Goal: Information Seeking & Learning: Learn about a topic

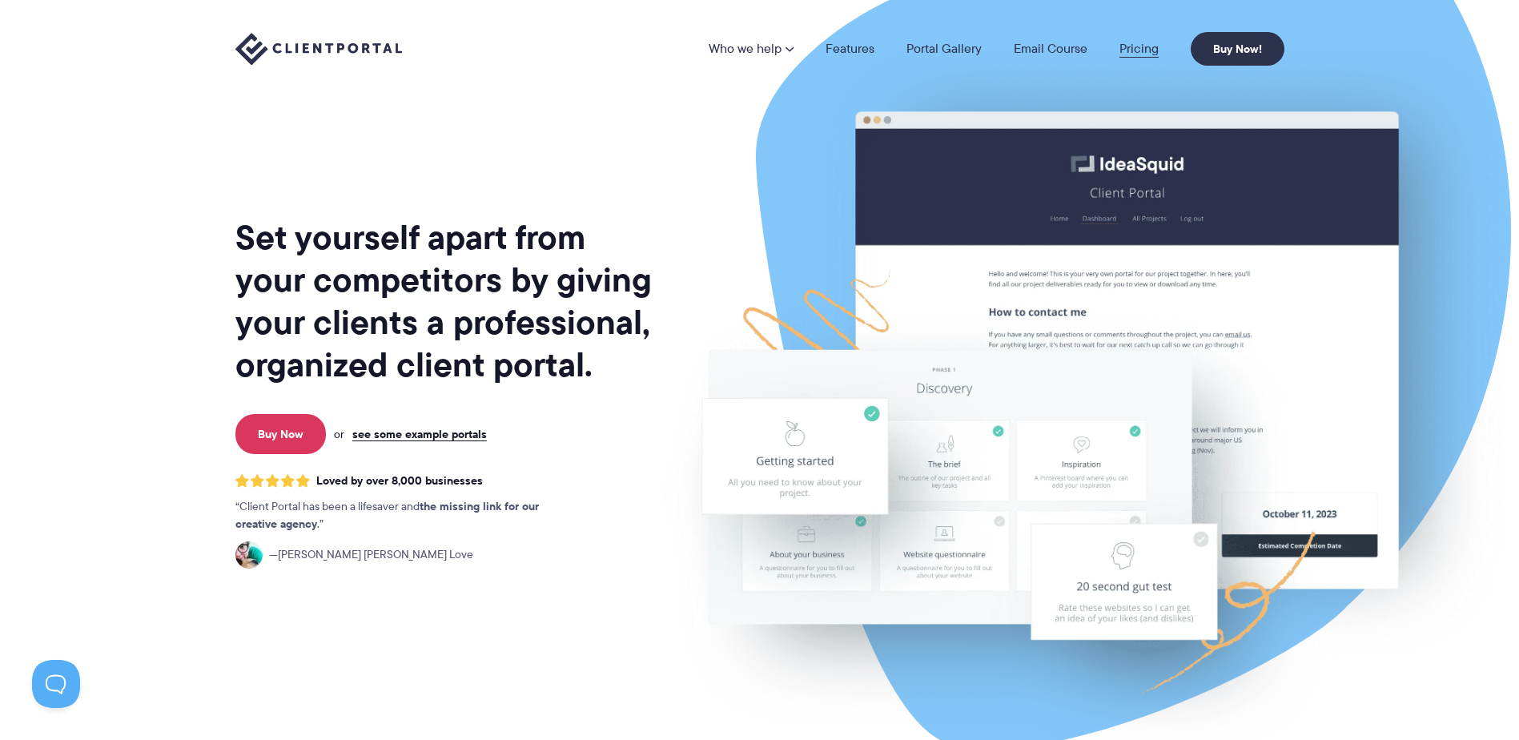
click at [1148, 43] on link "Pricing" at bounding box center [1138, 48] width 39 height 13
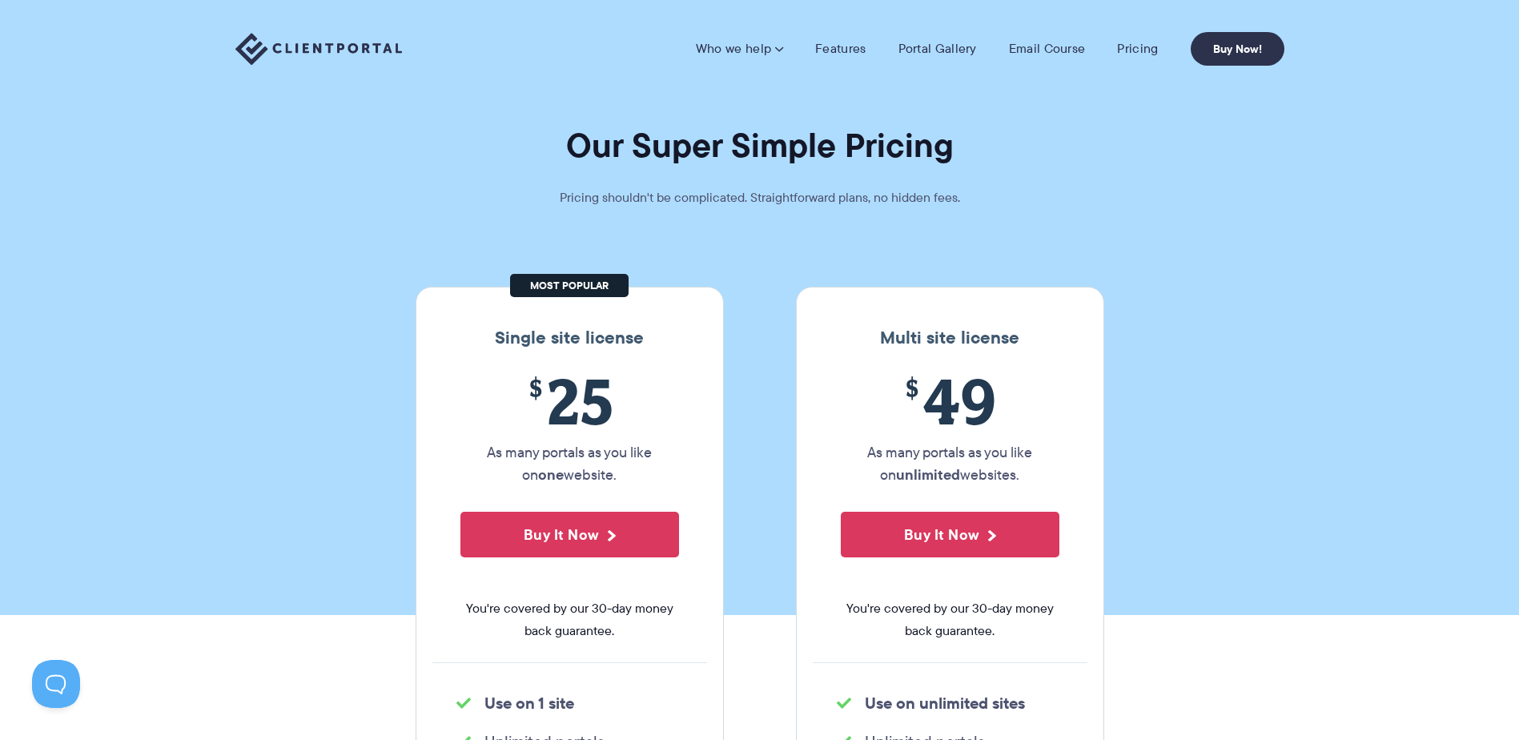
click at [353, 38] on img at bounding box center [318, 49] width 167 height 33
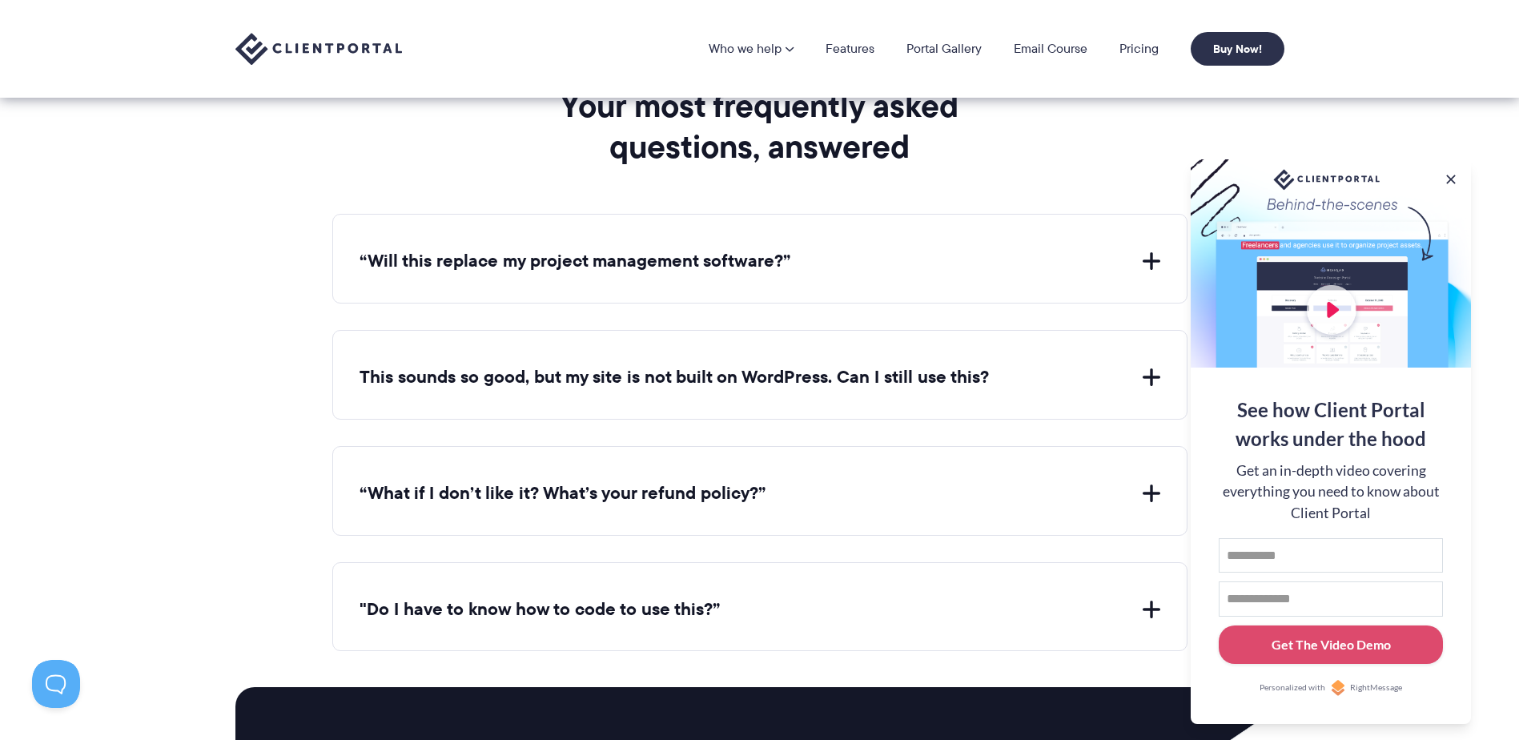
scroll to position [5764, 0]
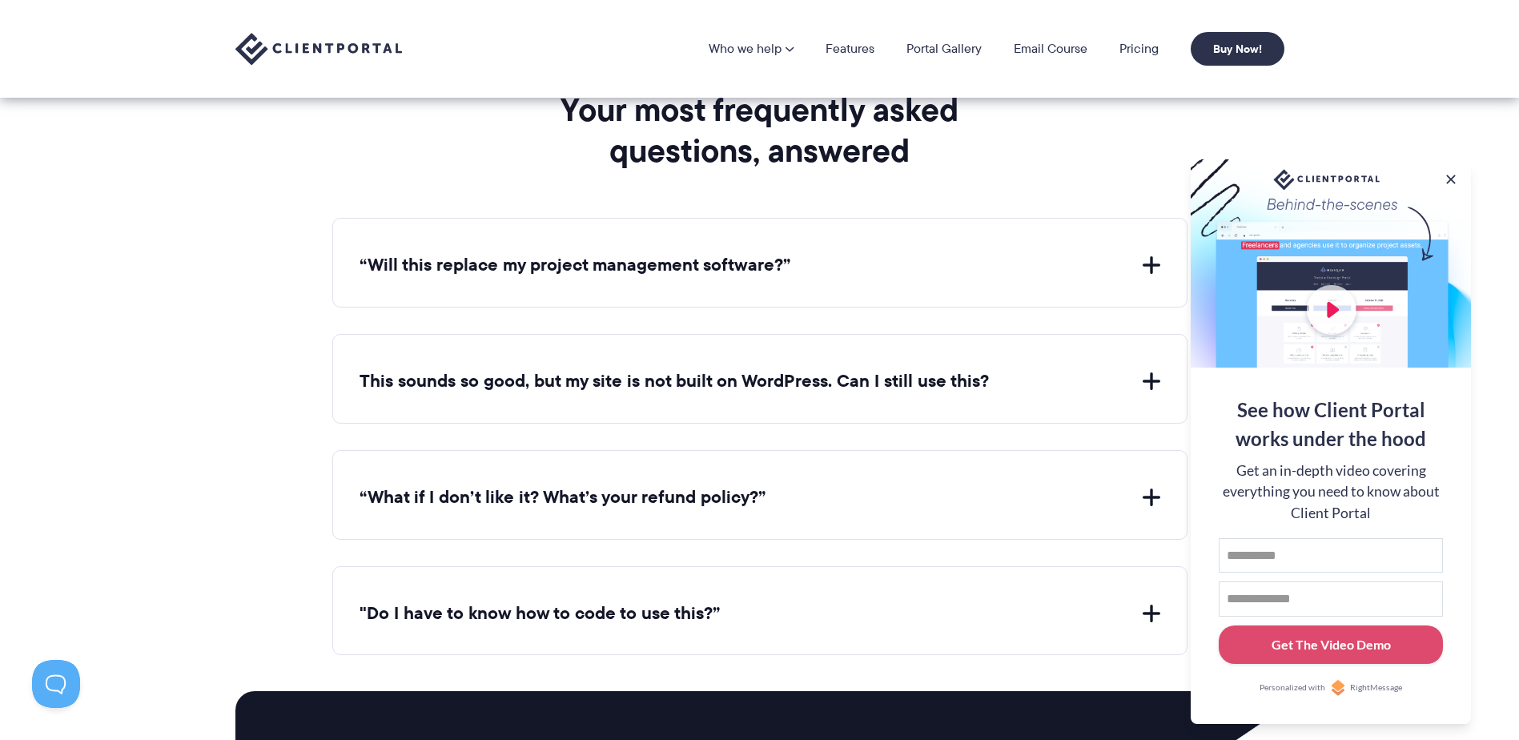
drag, startPoint x: 459, startPoint y: 266, endPoint x: 446, endPoint y: 263, distance: 13.8
click at [459, 266] on button "“Will this replace my project management software?”" at bounding box center [759, 265] width 801 height 25
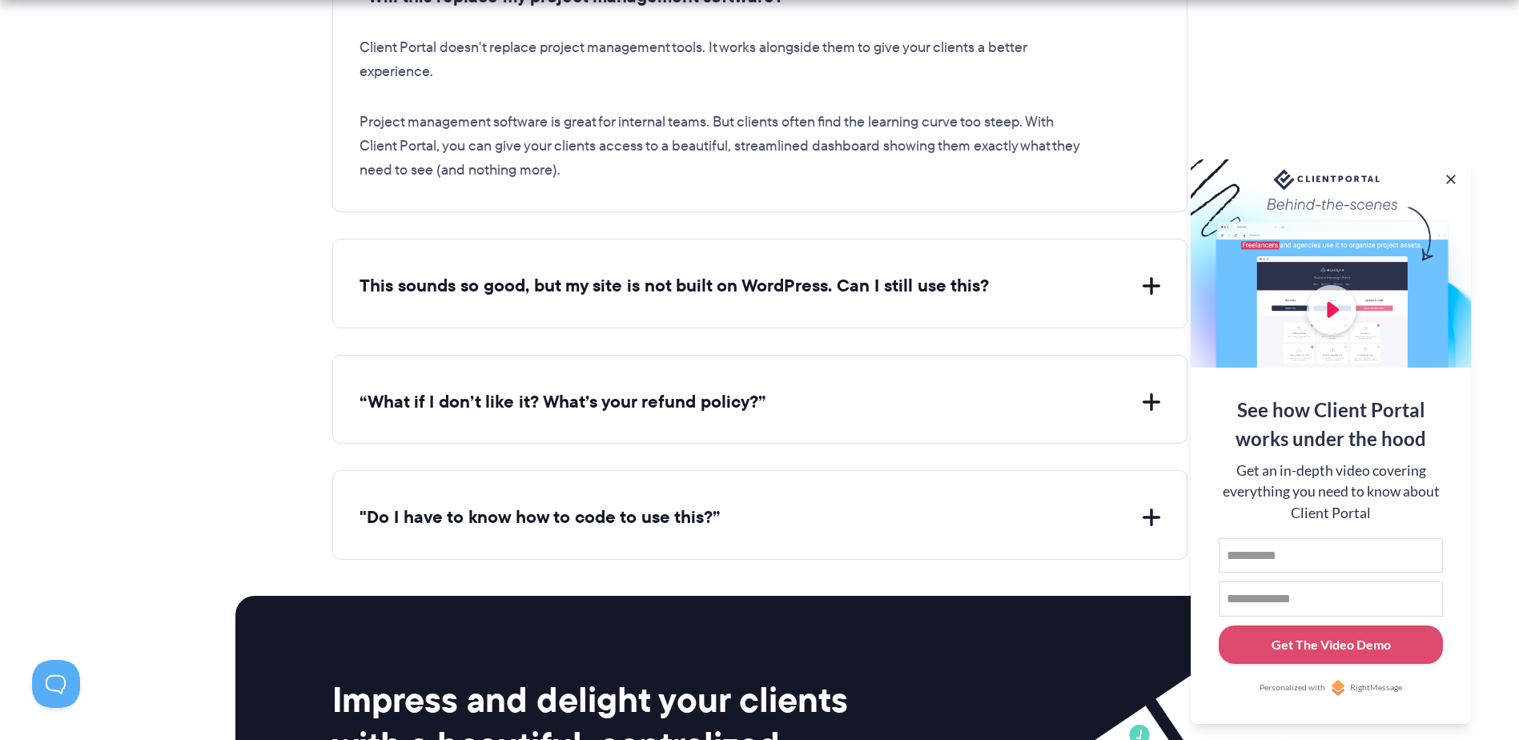
scroll to position [6084, 0]
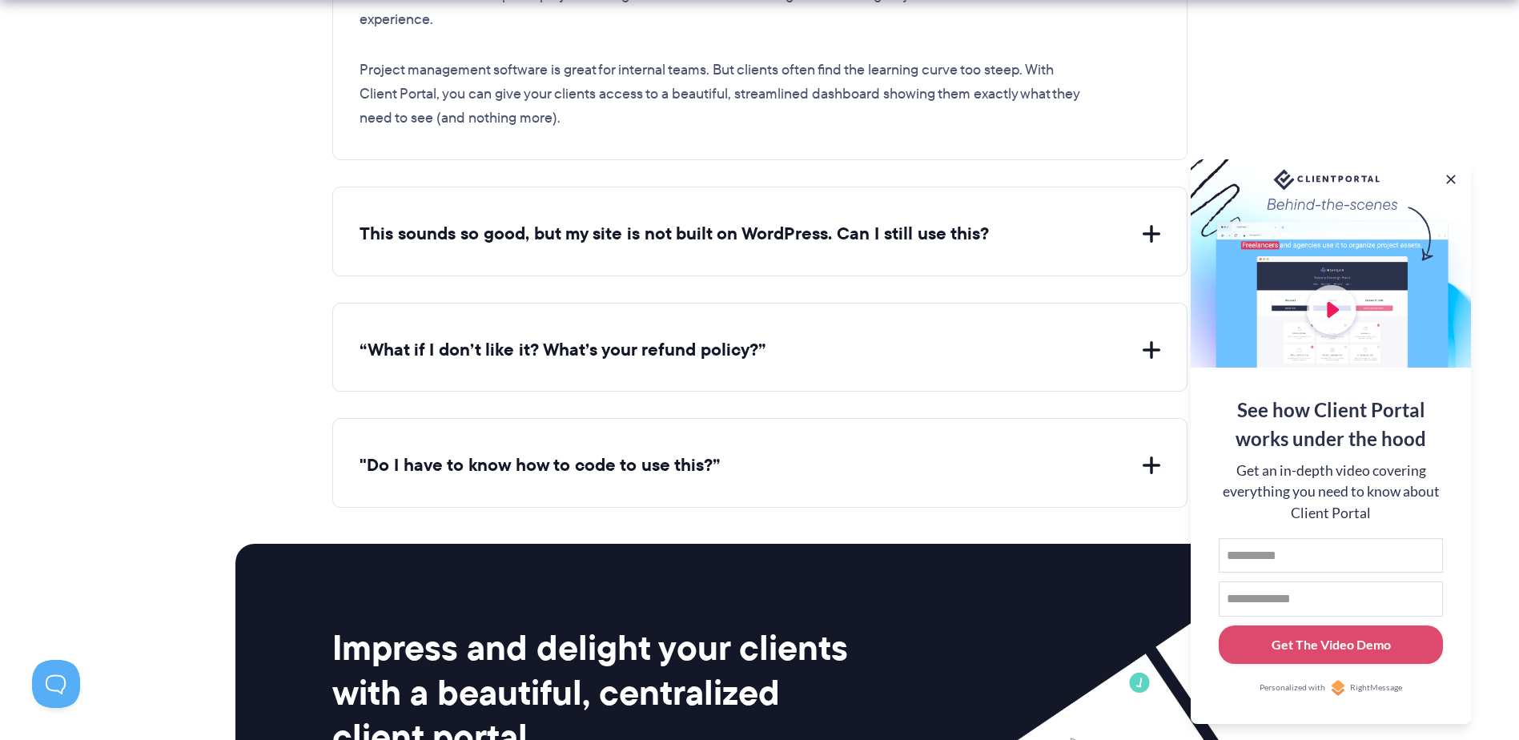
click at [450, 251] on div "This sounds so good, but my site is not built on WordPress. Can I still use thi…" at bounding box center [759, 232] width 855 height 90
click at [452, 234] on button "This sounds so good, but my site is not built on WordPress. Can I still use thi…" at bounding box center [759, 234] width 801 height 25
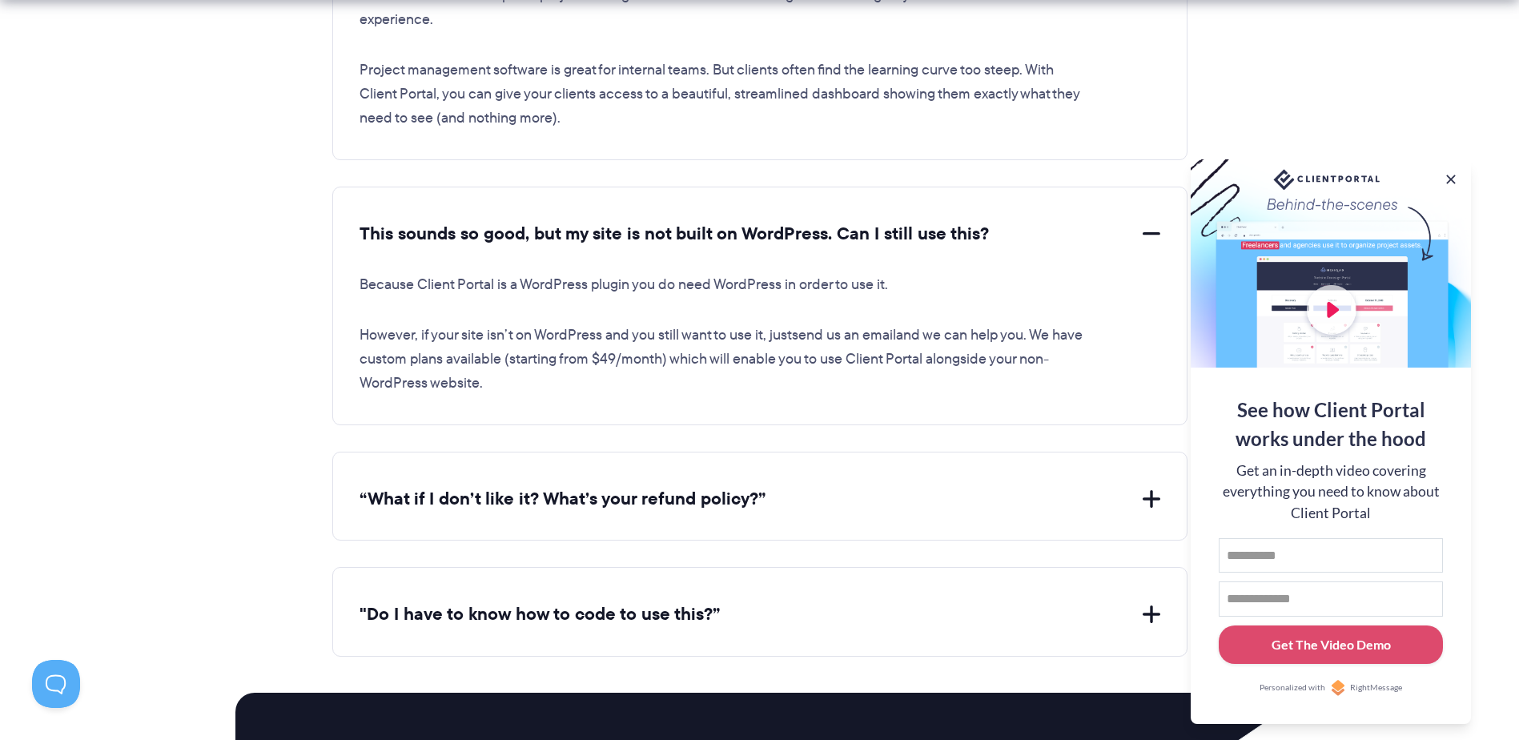
drag, startPoint x: 293, startPoint y: 283, endPoint x: 207, endPoint y: 236, distance: 97.4
click at [207, 236] on section "Your most frequently asked questions, answered “Will this replace my project ma…" at bounding box center [759, 179] width 1519 height 953
click at [1450, 175] on button at bounding box center [1450, 179] width 19 height 19
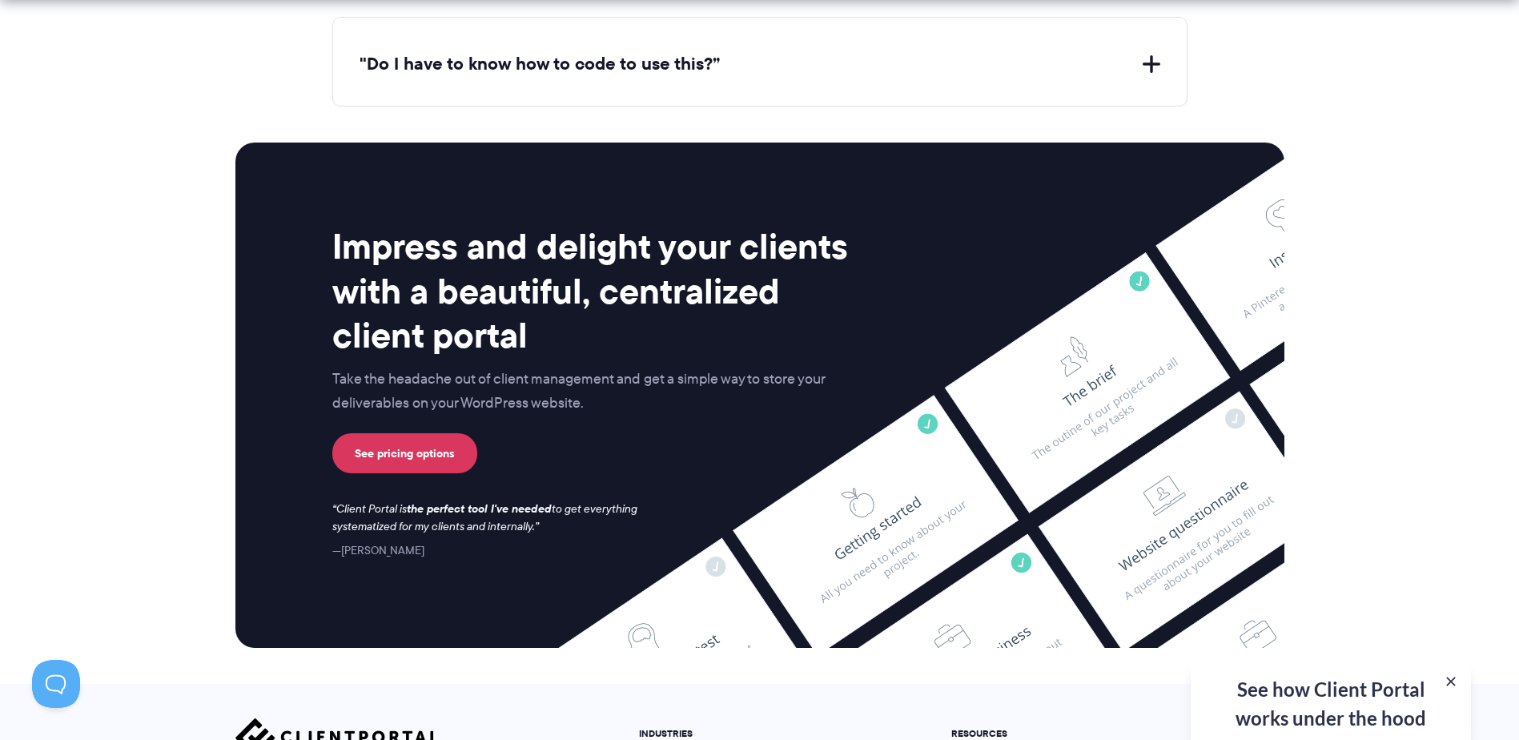
scroll to position [6724, 0]
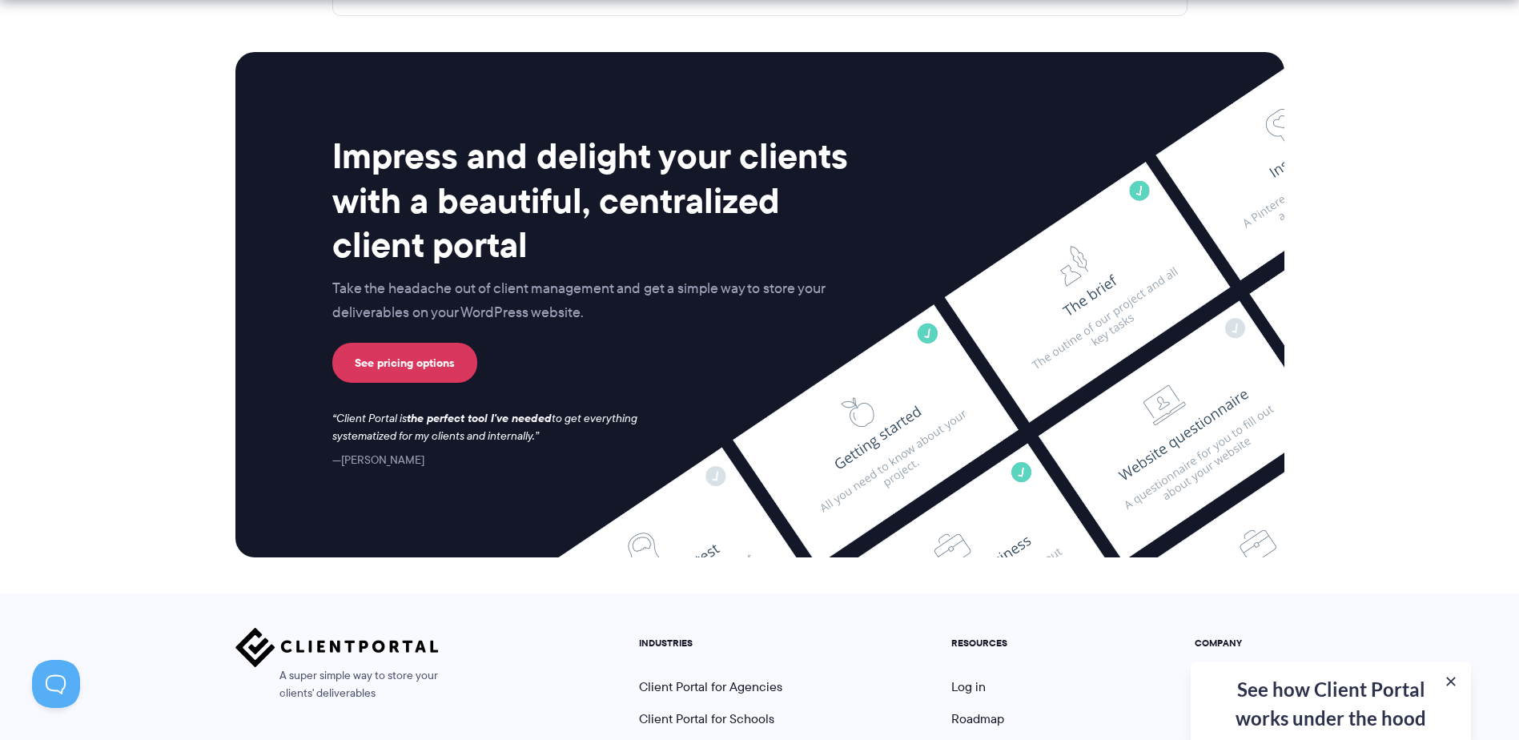
drag, startPoint x: 1451, startPoint y: 680, endPoint x: 1487, endPoint y: 670, distance: 37.3
click at [1451, 680] on button at bounding box center [1451, 681] width 16 height 16
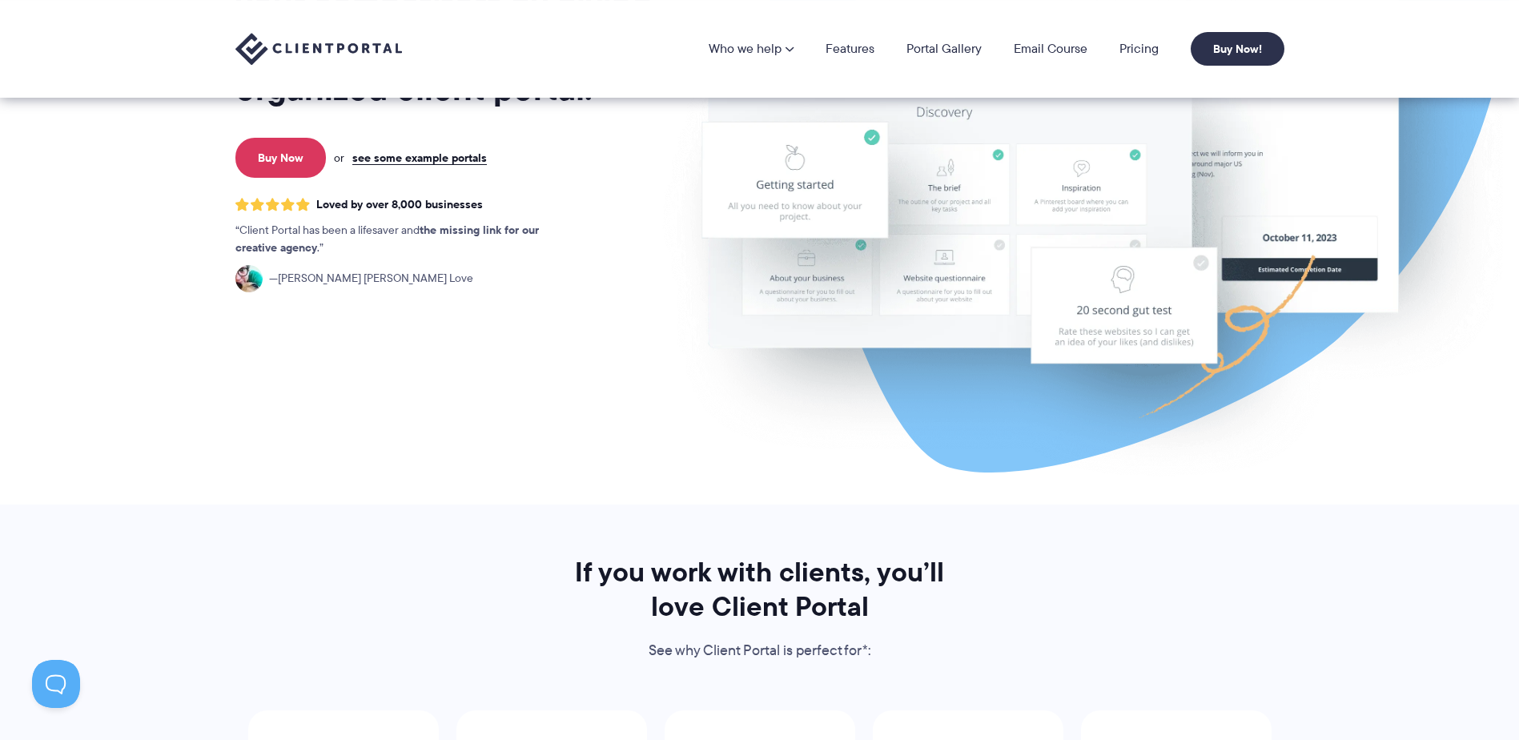
scroll to position [156, 0]
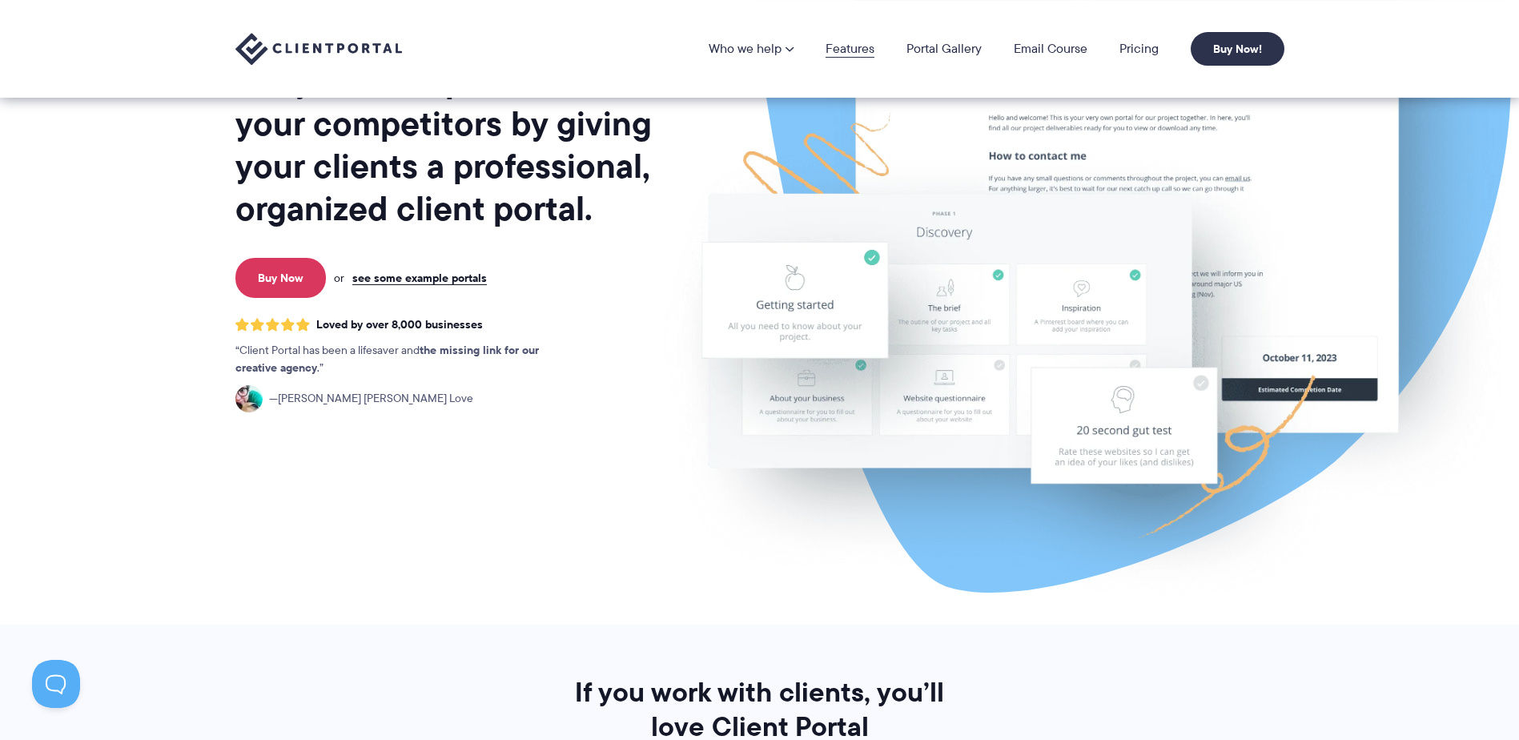
click at [846, 53] on link "Features" at bounding box center [849, 48] width 49 height 13
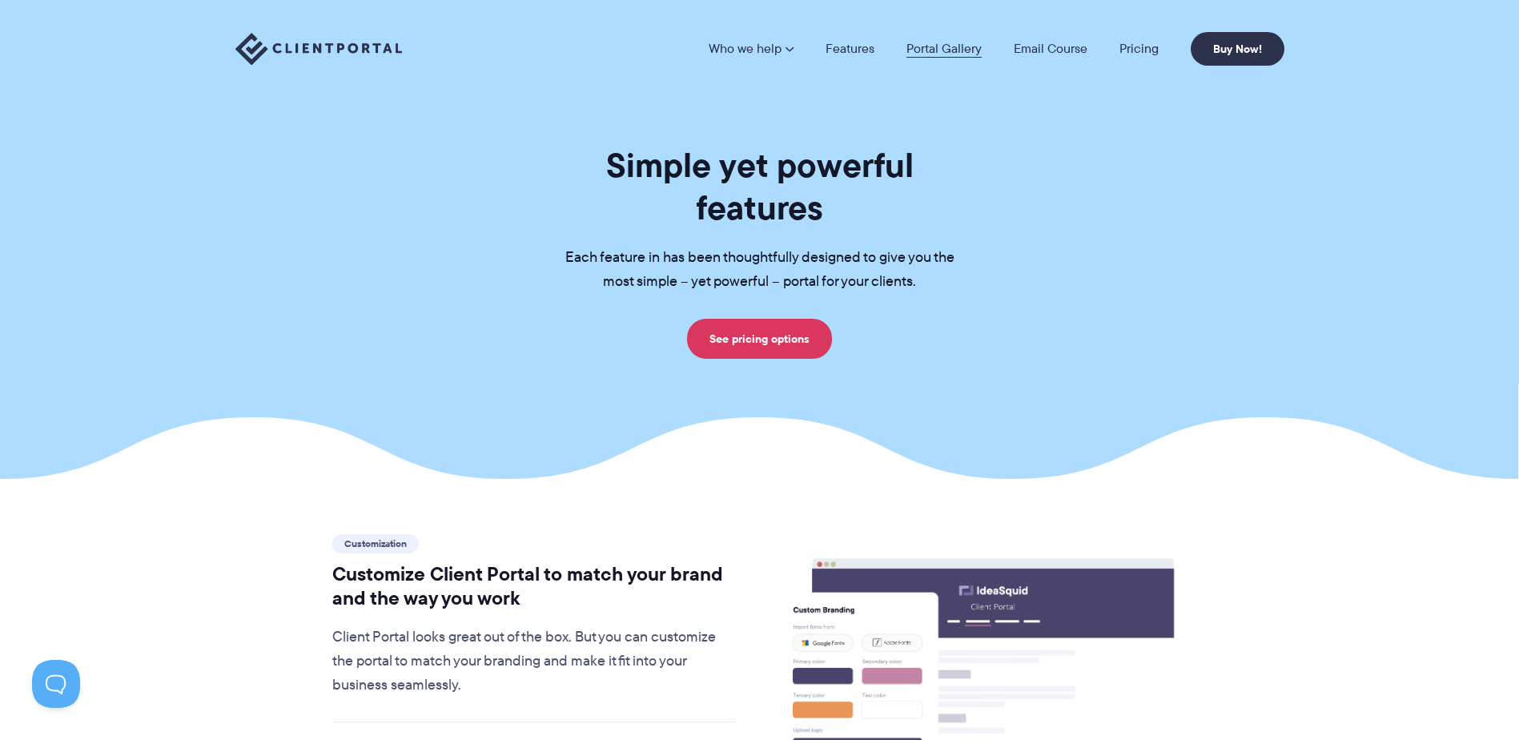
click at [952, 53] on link "Portal Gallery" at bounding box center [943, 48] width 75 height 13
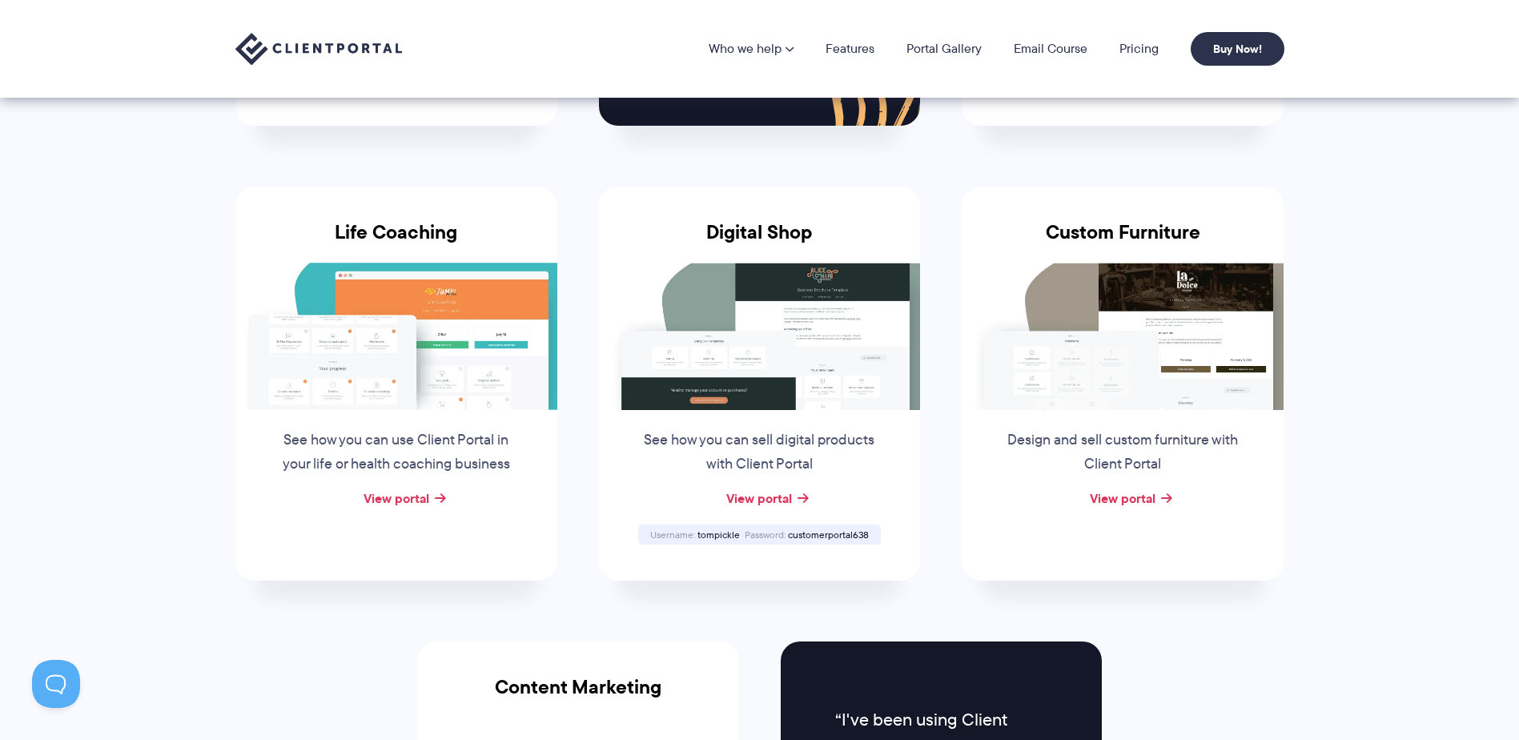
scroll to position [801, 0]
